Goal: Navigation & Orientation: Find specific page/section

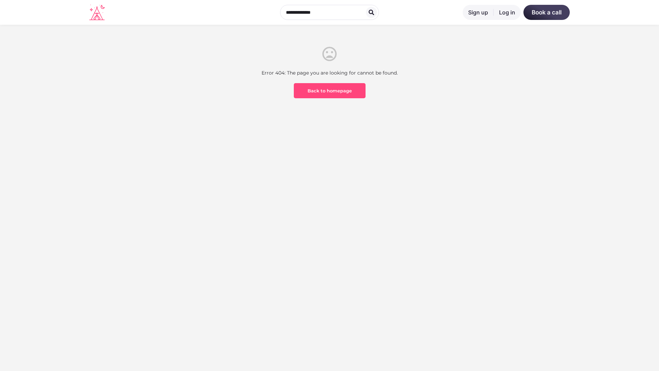
scroll to position [202, 0]
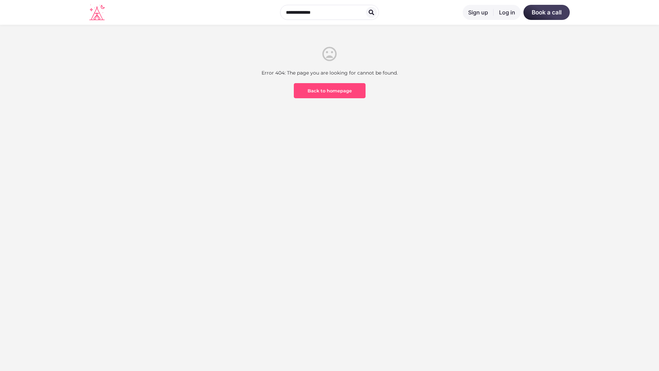
scroll to position [202, 0]
